Goal: Transaction & Acquisition: Purchase product/service

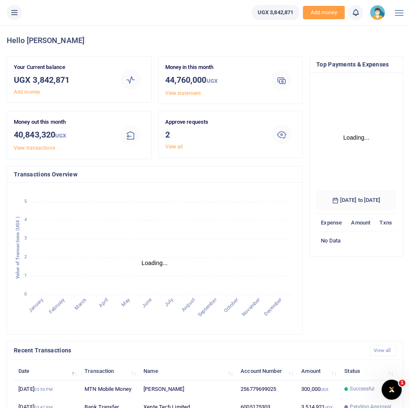
click at [20, 10] on button at bounding box center [14, 12] width 15 height 15
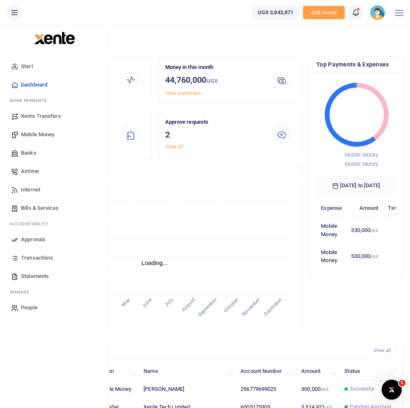
scroll to position [0, 0]
click at [35, 133] on span "Mobile Money" at bounding box center [37, 134] width 33 height 8
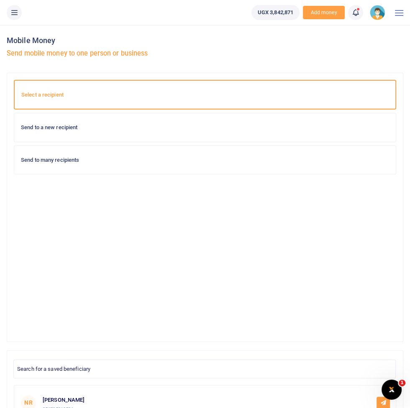
click at [41, 130] on h6 "Send to a new recipient" at bounding box center [205, 127] width 368 height 7
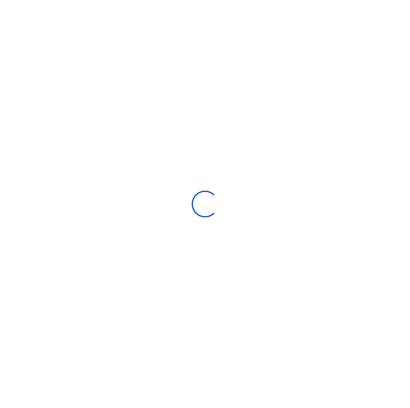
select select
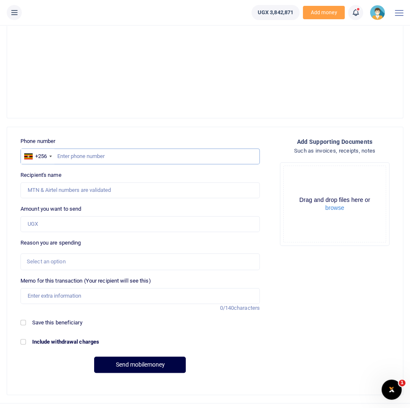
click at [72, 154] on input "text" at bounding box center [139, 156] width 239 height 16
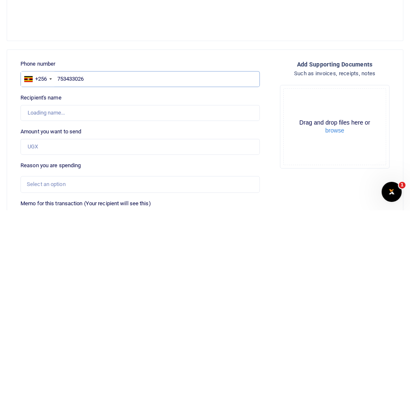
scroll to position [117, 0]
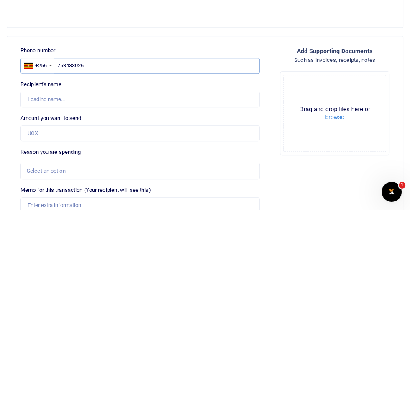
type input "753433026"
click at [33, 331] on input "Amount you want to send" at bounding box center [139, 331] width 239 height 16
type input "Nkurunungi Francis"
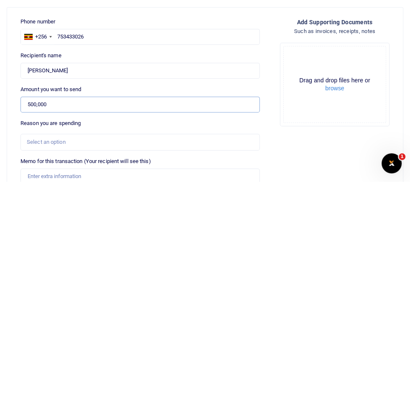
scroll to position [117, 0]
type input "500,000"
click at [34, 368] on div "Select an option" at bounding box center [137, 368] width 221 height 8
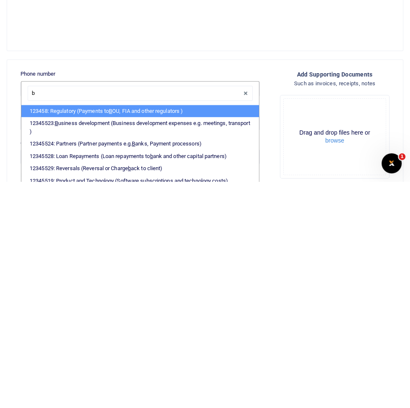
scroll to position [65, 0]
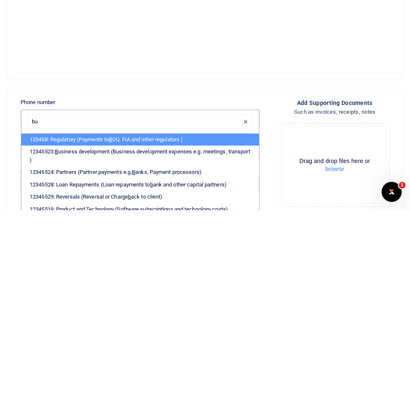
type input "bus"
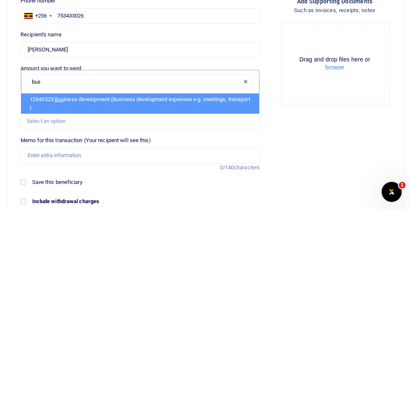
scroll to position [168, 0]
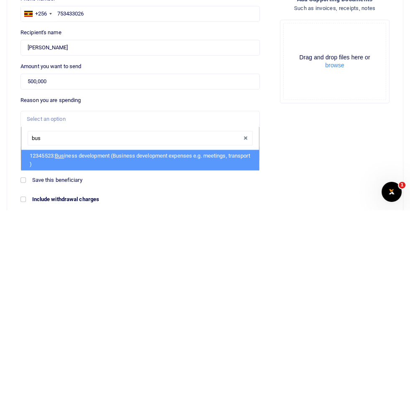
click at [65, 359] on li "12345523: Bus iness development (Business development expenses e.g. meetings, t…" at bounding box center [139, 357] width 237 height 20
select select "15"
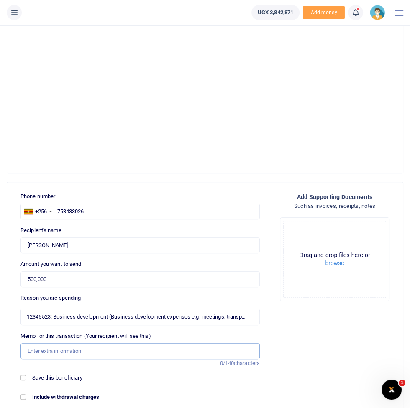
click at [53, 354] on input "Memo for this transaction (Your recipient will see this)" at bounding box center [139, 351] width 239 height 16
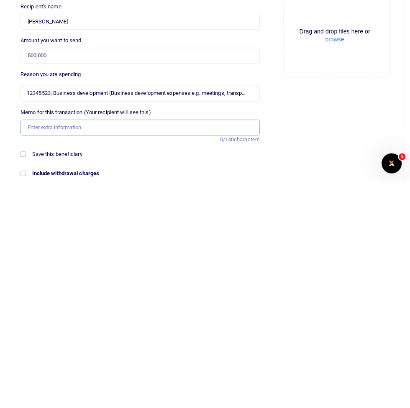
scroll to position [201, 0]
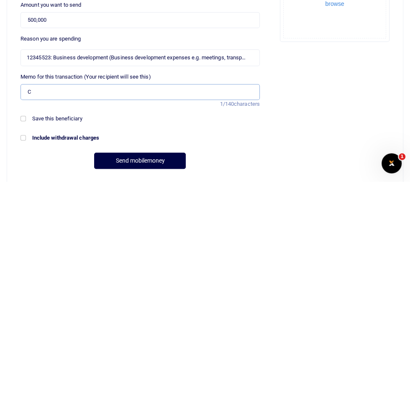
type input "Customer engagement facilitation"
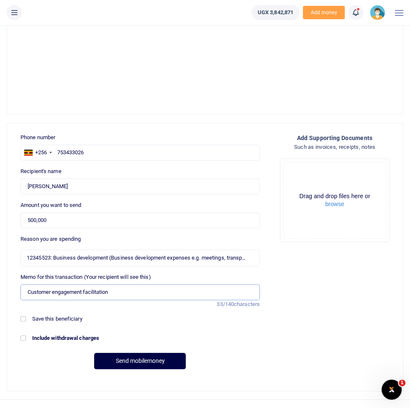
scroll to position [240, 0]
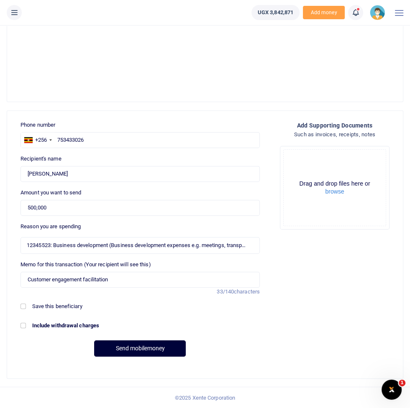
click at [127, 347] on button "Send mobilemoney" at bounding box center [140, 348] width 92 height 16
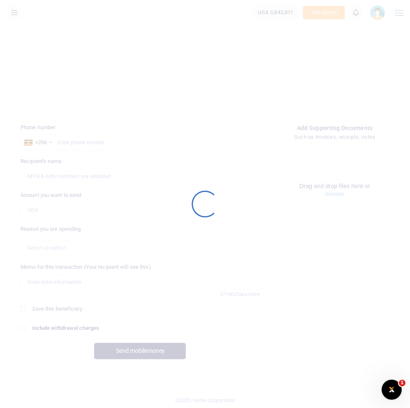
scroll to position [240, 0]
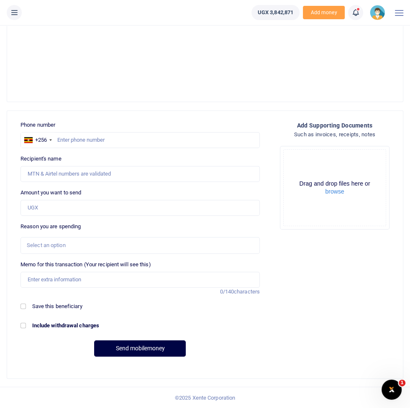
click at [14, 18] on button at bounding box center [14, 12] width 15 height 15
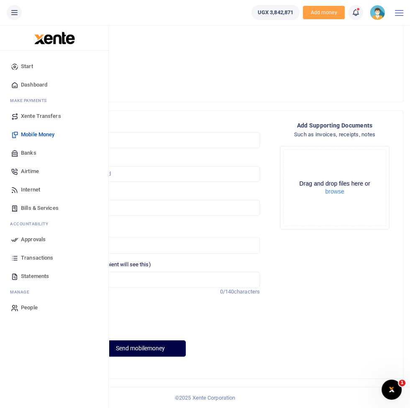
click at [28, 241] on span "Approvals" at bounding box center [33, 239] width 25 height 8
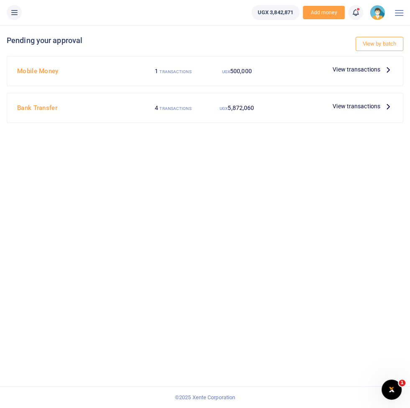
click at [379, 74] on span "View transactions" at bounding box center [356, 69] width 48 height 9
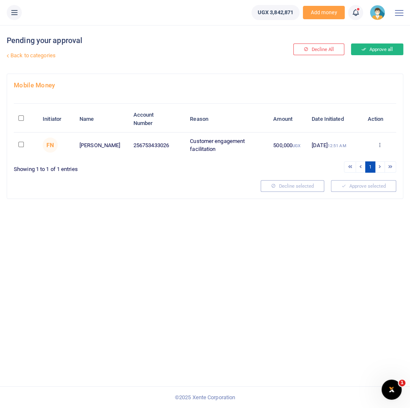
click at [397, 46] on button "Approve all" at bounding box center [377, 49] width 52 height 12
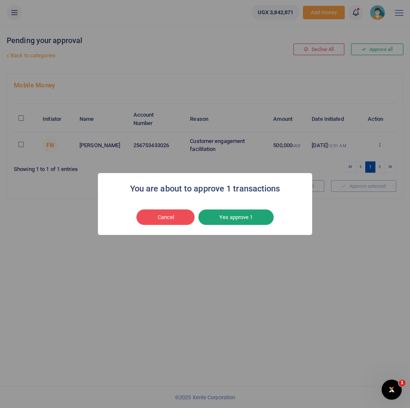
click at [251, 223] on button "Yes approve 1" at bounding box center [235, 217] width 75 height 16
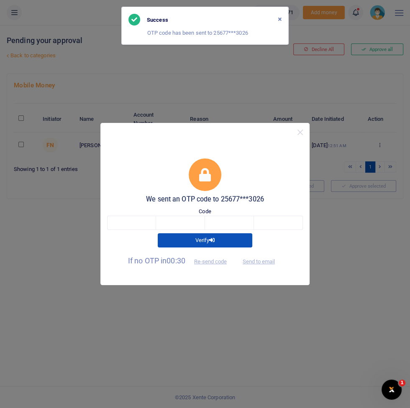
click at [397, 53] on div "We sent an OTP code to 25677***3026 Code Verify If no OTP in 00:30 Re-send code…" at bounding box center [205, 204] width 410 height 408
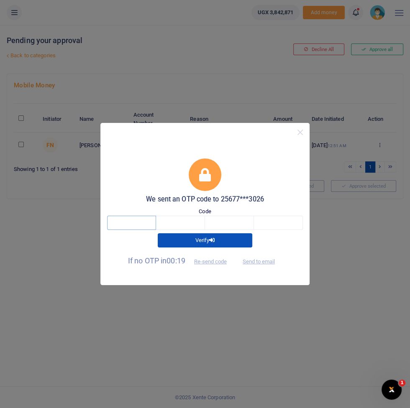
click at [146, 226] on input "text" at bounding box center [131, 223] width 49 height 14
type input "2"
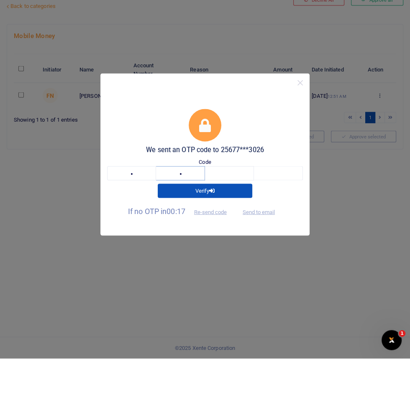
type input "2"
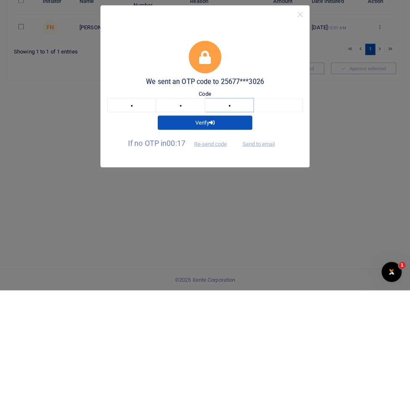
type input "5"
type input "7"
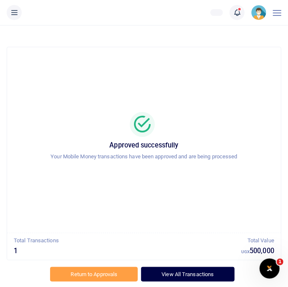
click at [193, 273] on link "View All Transactions" at bounding box center [187, 274] width 93 height 14
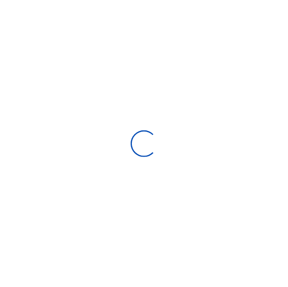
select select
type input "[DATE] - [DATE]"
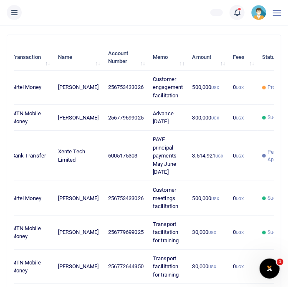
scroll to position [0, 81]
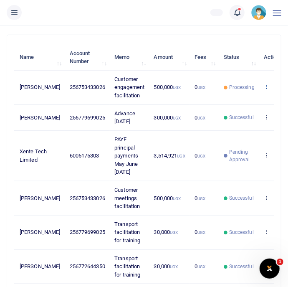
click at [264, 88] on icon at bounding box center [266, 87] width 5 height 6
click at [242, 105] on link "View details" at bounding box center [219, 105] width 66 height 12
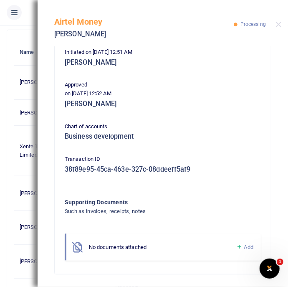
scroll to position [62, 0]
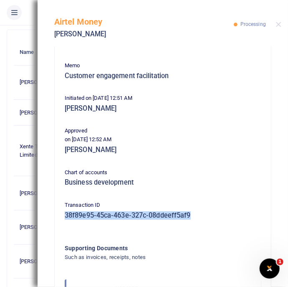
click at [102, 227] on div "Phone number 256753433026 Amount 500,000 UGX Memo Customer engagement facilitat…" at bounding box center [162, 154] width 203 height 317
